Goal: Navigation & Orientation: Find specific page/section

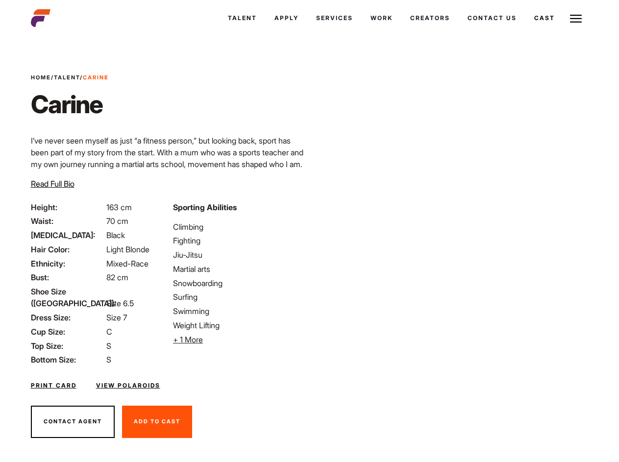
click at [525, 31] on link "Cast" at bounding box center [544, 18] width 38 height 26
click at [0, 0] on link "Casted Talent" at bounding box center [0, 0] width 0 height 0
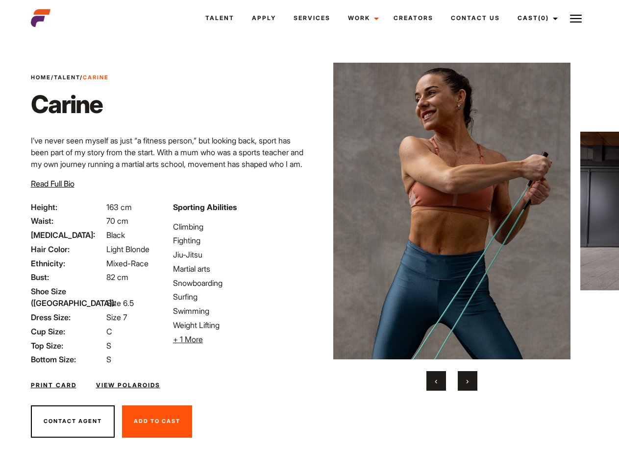
click at [534, 18] on link "Cast (0)" at bounding box center [535, 18] width 55 height 26
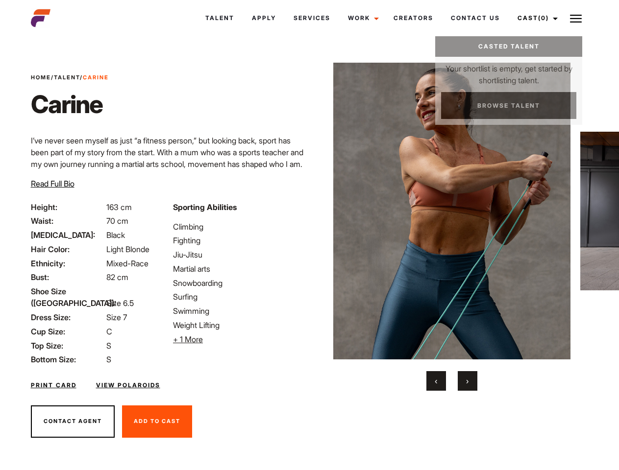
click at [576, 18] on img at bounding box center [576, 19] width 12 height 12
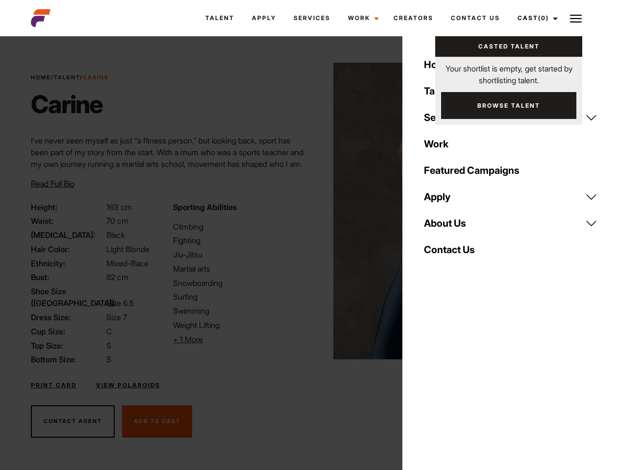
click at [238, 339] on li "+ 1 More Hide More" at bounding box center [238, 340] width 130 height 12
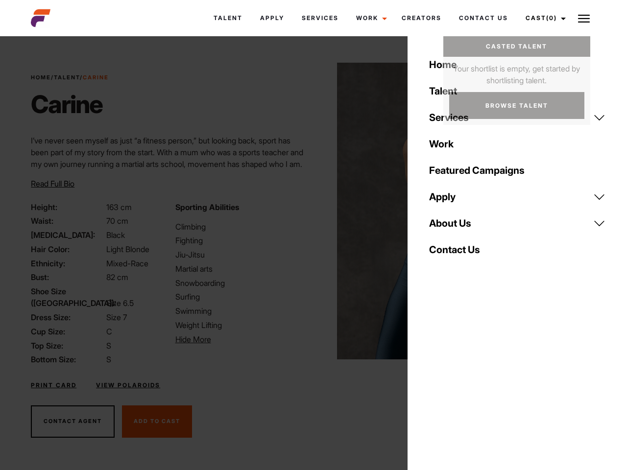
click at [451, 227] on img at bounding box center [456, 211] width 238 height 297
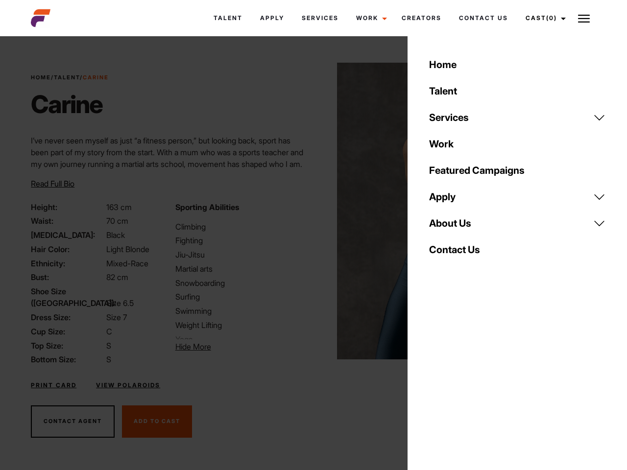
click at [309, 211] on div "Sporting Abilities Climbing Fighting Jiu-Jitsu Martial arts Snowboarding Surfin…" at bounding box center [241, 283] width 144 height 165
click at [436, 381] on div "Home Talent Services Talent Casting Photography Videography Creative Hair and M…" at bounding box center [517, 235] width 219 height 470
click at [467, 381] on div "Home Talent Services Talent Casting Photography Videography Creative Hair and M…" at bounding box center [517, 235] width 219 height 470
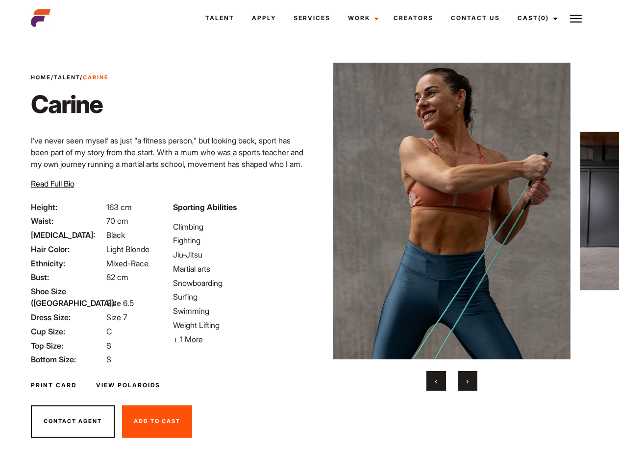
click at [534, 18] on link "Cast (0)" at bounding box center [535, 18] width 55 height 26
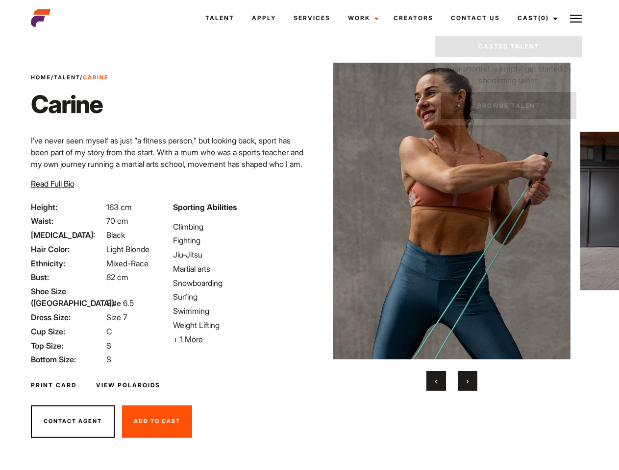
click at [576, 18] on img at bounding box center [576, 19] width 12 height 12
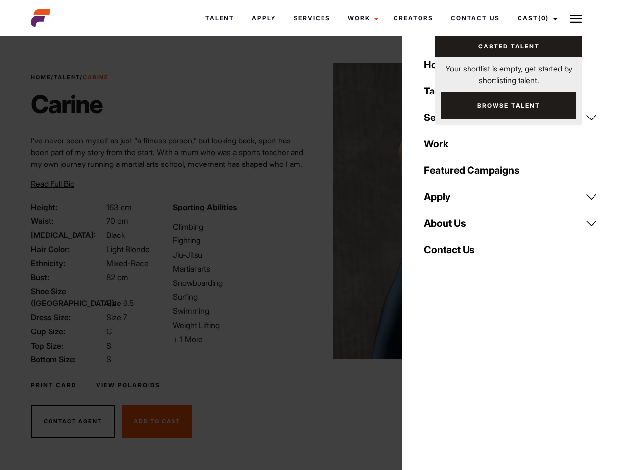
click at [238, 339] on li "+ 1 More Hide More" at bounding box center [238, 340] width 130 height 12
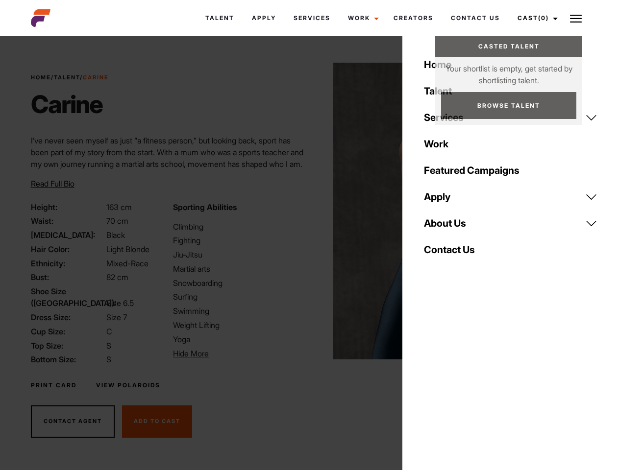
click at [451, 227] on img at bounding box center [452, 211] width 238 height 297
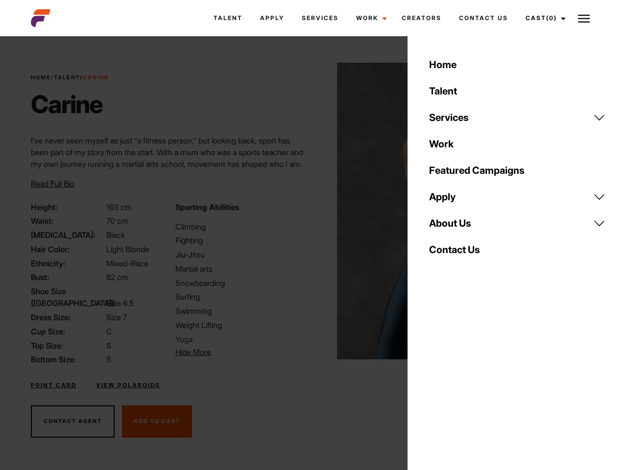
click at [309, 211] on div "Sporting Abilities Climbing Fighting Jiu-Jitsu Martial arts Snowboarding Surfin…" at bounding box center [241, 283] width 144 height 165
click at [436, 381] on div "Home Talent Services Talent Casting Photography Videography Creative Hair and M…" at bounding box center [517, 235] width 219 height 470
click at [467, 381] on div "Home Talent Services Talent Casting Photography Videography Creative Hair and M…" at bounding box center [517, 235] width 219 height 470
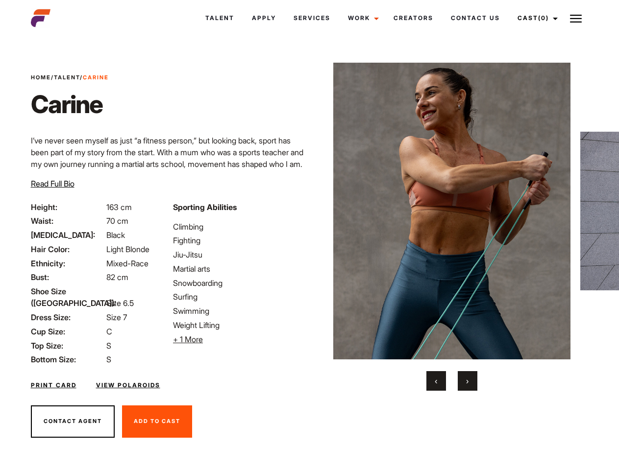
click at [534, 18] on link "Cast (0)" at bounding box center [535, 18] width 55 height 26
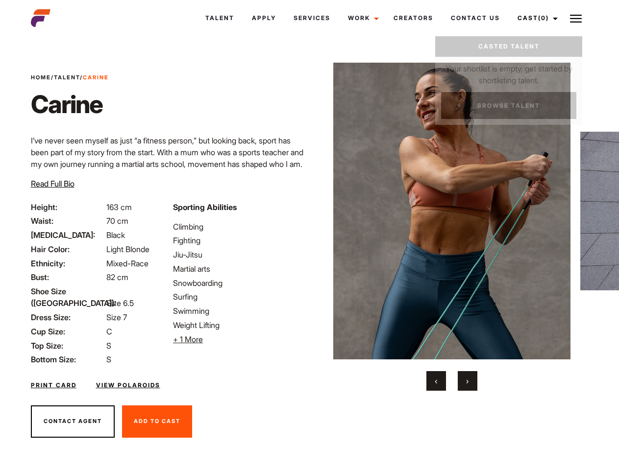
click at [576, 18] on img at bounding box center [576, 19] width 12 height 12
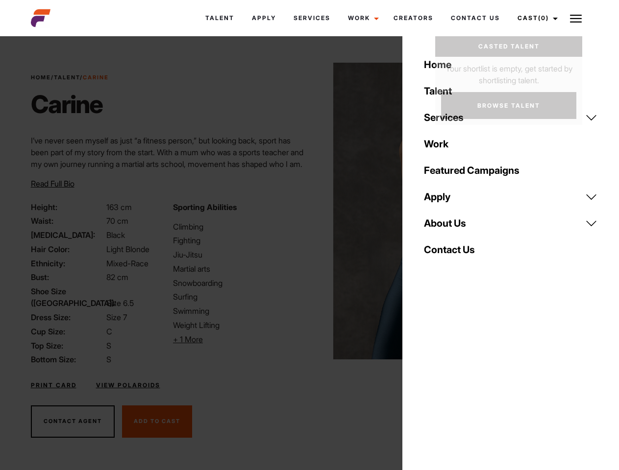
click at [238, 339] on li "+ 1 More Hide More" at bounding box center [238, 340] width 130 height 12
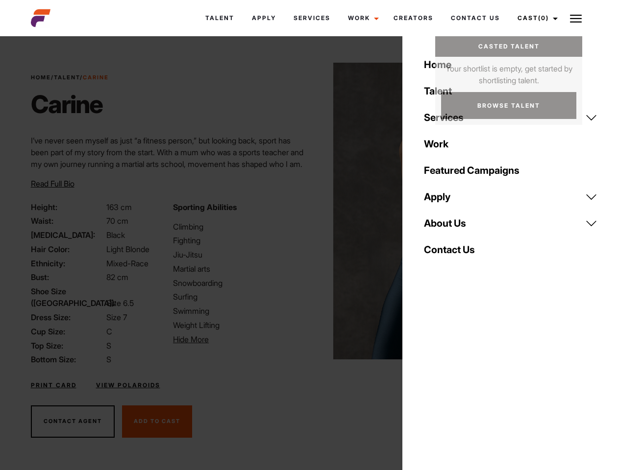
click at [451, 227] on img at bounding box center [452, 211] width 238 height 297
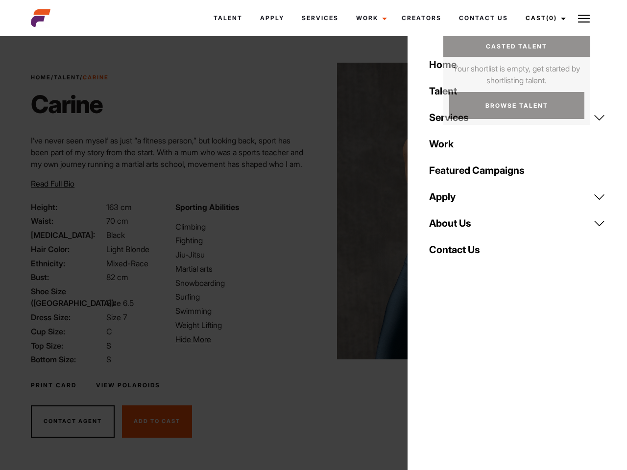
click at [309, 211] on div "Sporting Abilities Climbing Fighting Jiu-Jitsu Martial arts Snowboarding Surfin…" at bounding box center [241, 283] width 144 height 165
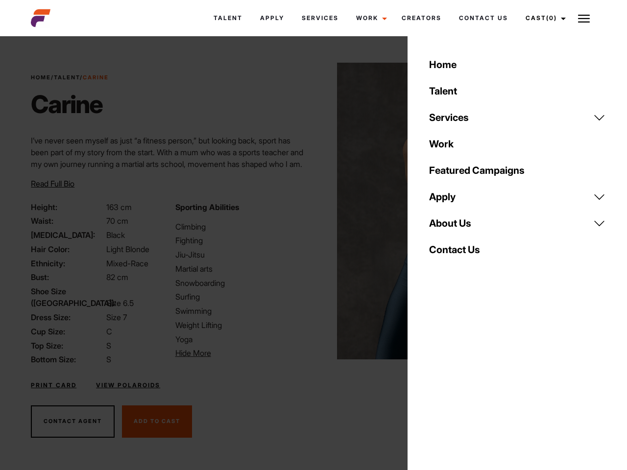
click at [436, 381] on div "Home Talent Services Talent Casting Photography Videography Creative Hair and M…" at bounding box center [517, 235] width 219 height 470
click at [467, 381] on div "Home Talent Services Talent Casting Photography Videography Creative Hair and M…" at bounding box center [517, 235] width 219 height 470
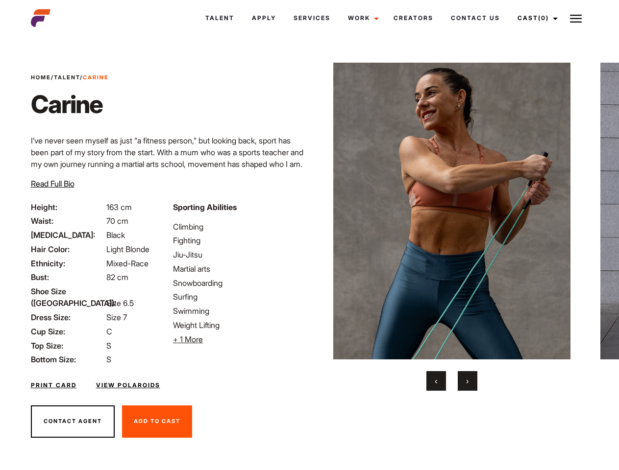
click at [534, 18] on link "Cast (0)" at bounding box center [535, 18] width 55 height 26
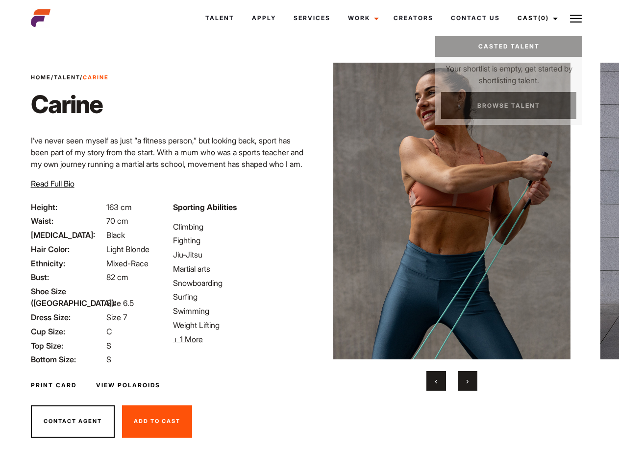
click at [576, 18] on img at bounding box center [576, 19] width 12 height 12
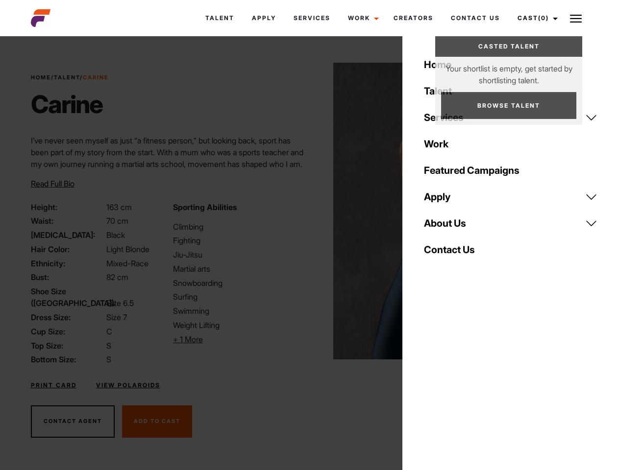
click at [238, 339] on li "+ 1 More Hide More" at bounding box center [238, 340] width 130 height 12
click at [451, 227] on img at bounding box center [452, 211] width 238 height 297
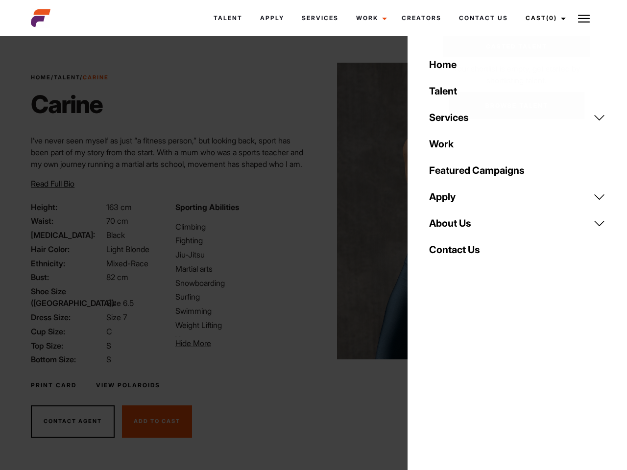
click at [309, 211] on div "Sporting Abilities [GEOGRAPHIC_DATA] Fighting Jiu-Jitsu Martial arts Snowboardi…" at bounding box center [241, 283] width 144 height 165
click at [436, 381] on div "Home Talent Services Talent Casting Photography Videography Creative Hair and M…" at bounding box center [517, 235] width 219 height 470
click at [467, 381] on div "Home Talent Services Talent Casting Photography Videography Creative Hair and M…" at bounding box center [517, 235] width 219 height 470
